Goal: Learn about a topic: Understand process/instructions

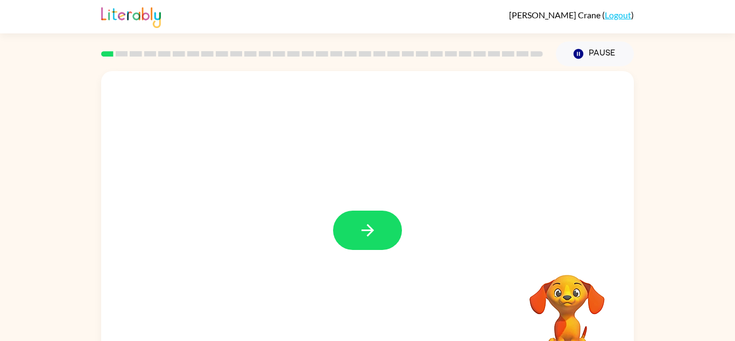
click at [551, 300] on video "Your browser must support playing .mp4 files to use Literably. Please try using…" at bounding box center [567, 312] width 108 height 108
click at [565, 304] on video "Your browser must support playing .mp4 files to use Literably. Please try using…" at bounding box center [567, 312] width 108 height 108
click at [391, 228] on button "button" at bounding box center [367, 229] width 69 height 39
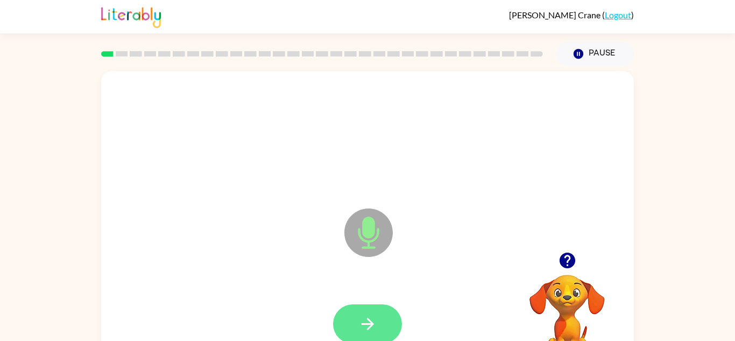
click at [362, 324] on icon "button" at bounding box center [367, 324] width 12 height 12
click at [574, 273] on div at bounding box center [567, 260] width 108 height 27
click at [568, 267] on icon "button" at bounding box center [567, 260] width 16 height 16
click at [364, 317] on icon "button" at bounding box center [367, 323] width 19 height 19
click at [354, 326] on button "button" at bounding box center [367, 323] width 69 height 39
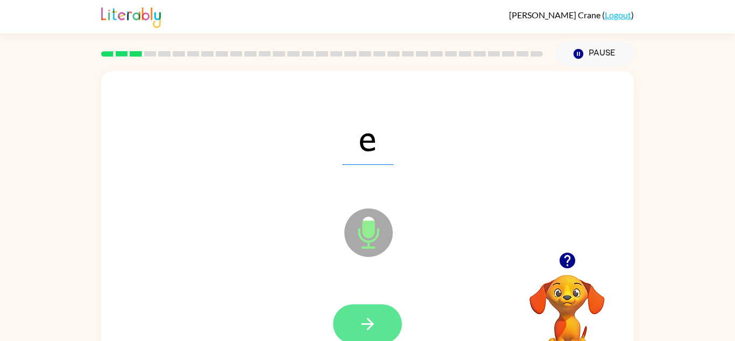
click at [370, 330] on icon "button" at bounding box center [367, 323] width 19 height 19
click at [367, 308] on button "button" at bounding box center [367, 323] width 69 height 39
click at [364, 320] on icon "button" at bounding box center [367, 323] width 19 height 19
click at [380, 331] on button "button" at bounding box center [367, 323] width 69 height 39
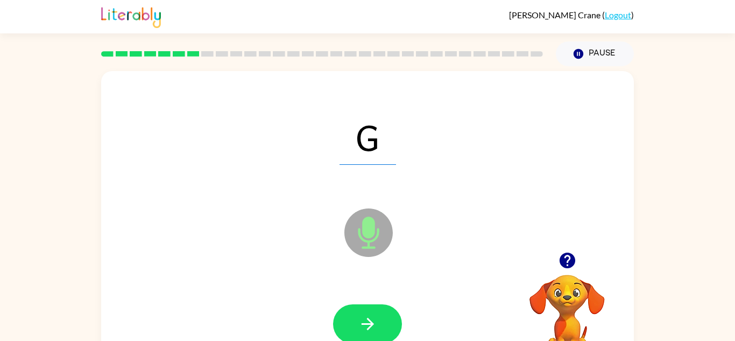
click at [363, 322] on icon "button" at bounding box center [367, 323] width 19 height 19
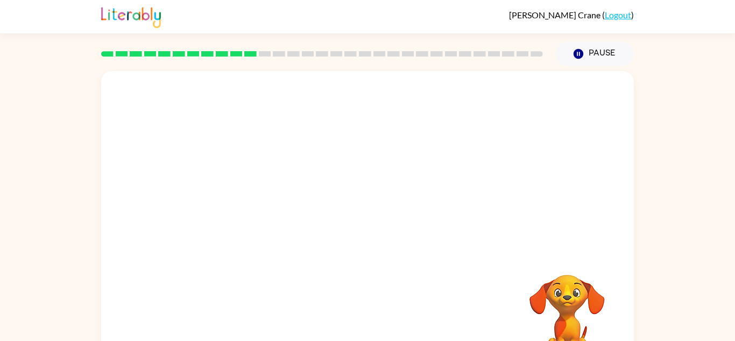
click at [363, 322] on div "Your browser must support playing .mp4 files to use Literably. Please try using…" at bounding box center [367, 224] width 533 height 307
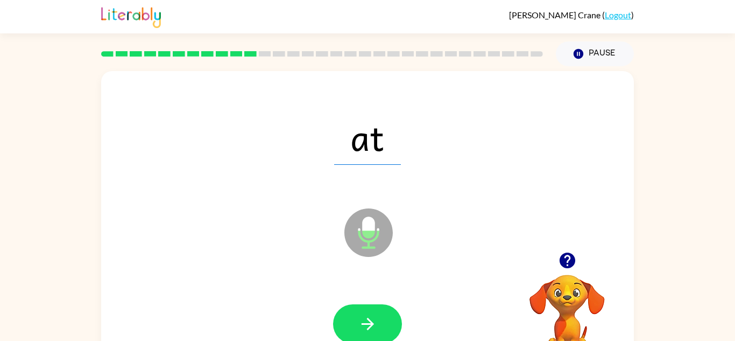
click at [363, 322] on icon "button" at bounding box center [367, 323] width 19 height 19
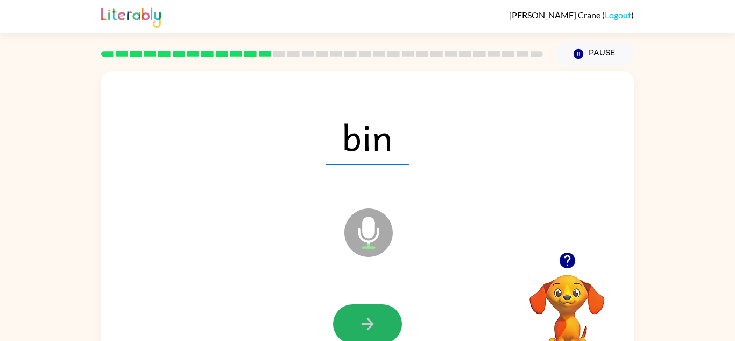
click at [363, 322] on icon "button" at bounding box center [367, 323] width 19 height 19
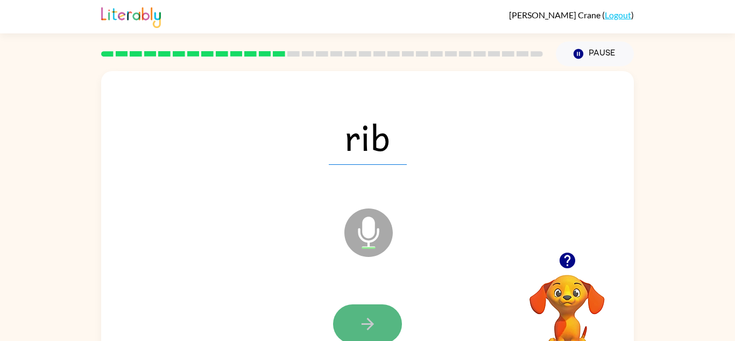
click at [363, 322] on icon "button" at bounding box center [367, 323] width 19 height 19
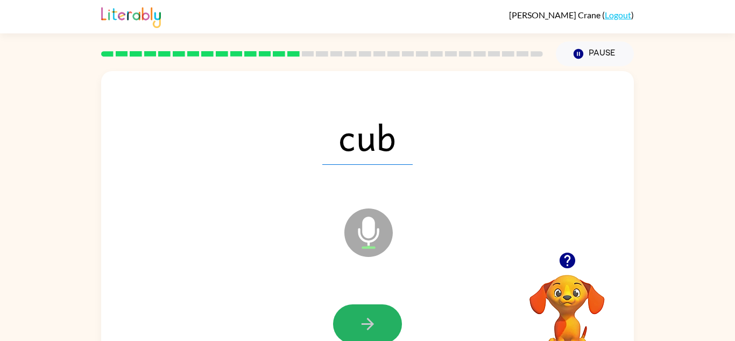
click at [363, 322] on icon "button" at bounding box center [367, 323] width 19 height 19
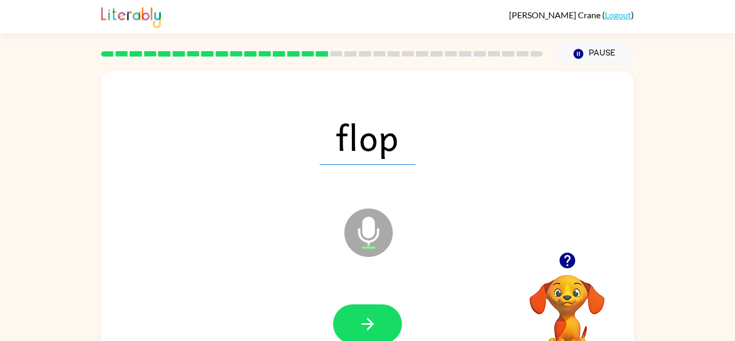
click at [363, 322] on icon "button" at bounding box center [367, 323] width 19 height 19
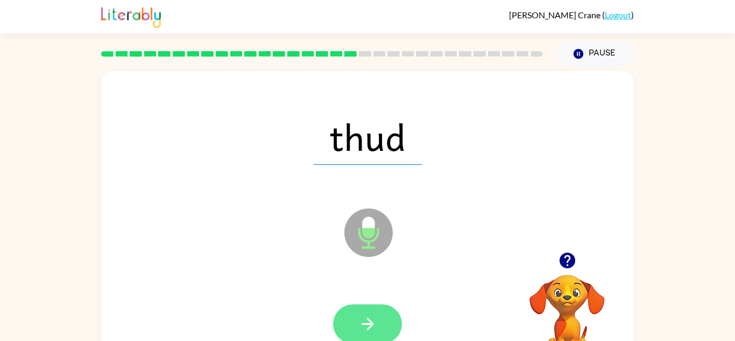
click at [363, 323] on icon "button" at bounding box center [367, 324] width 12 height 12
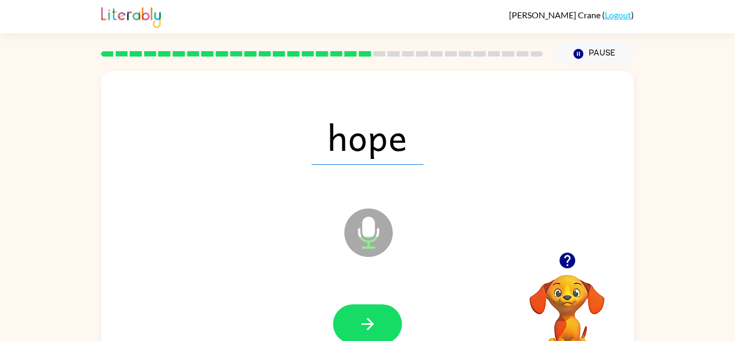
click at [363, 323] on icon "button" at bounding box center [367, 324] width 12 height 12
